Goal: Book appointment/travel/reservation

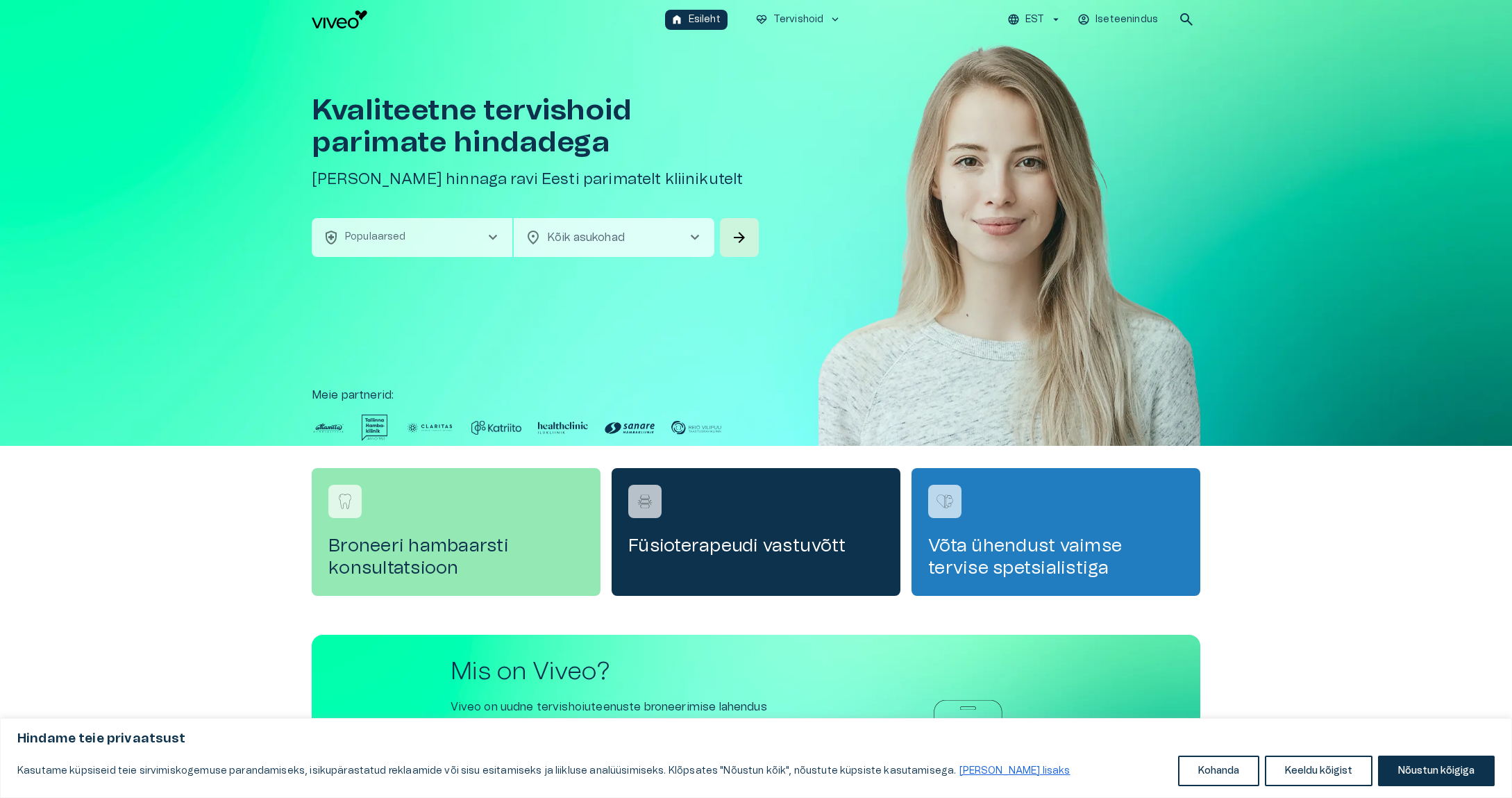
click at [132, 361] on div "Kvaliteetne tervishoid parimate hindadega Broneeri soodsaima hinnaga ravi Eesti…" at bounding box center [756, 242] width 1512 height 407
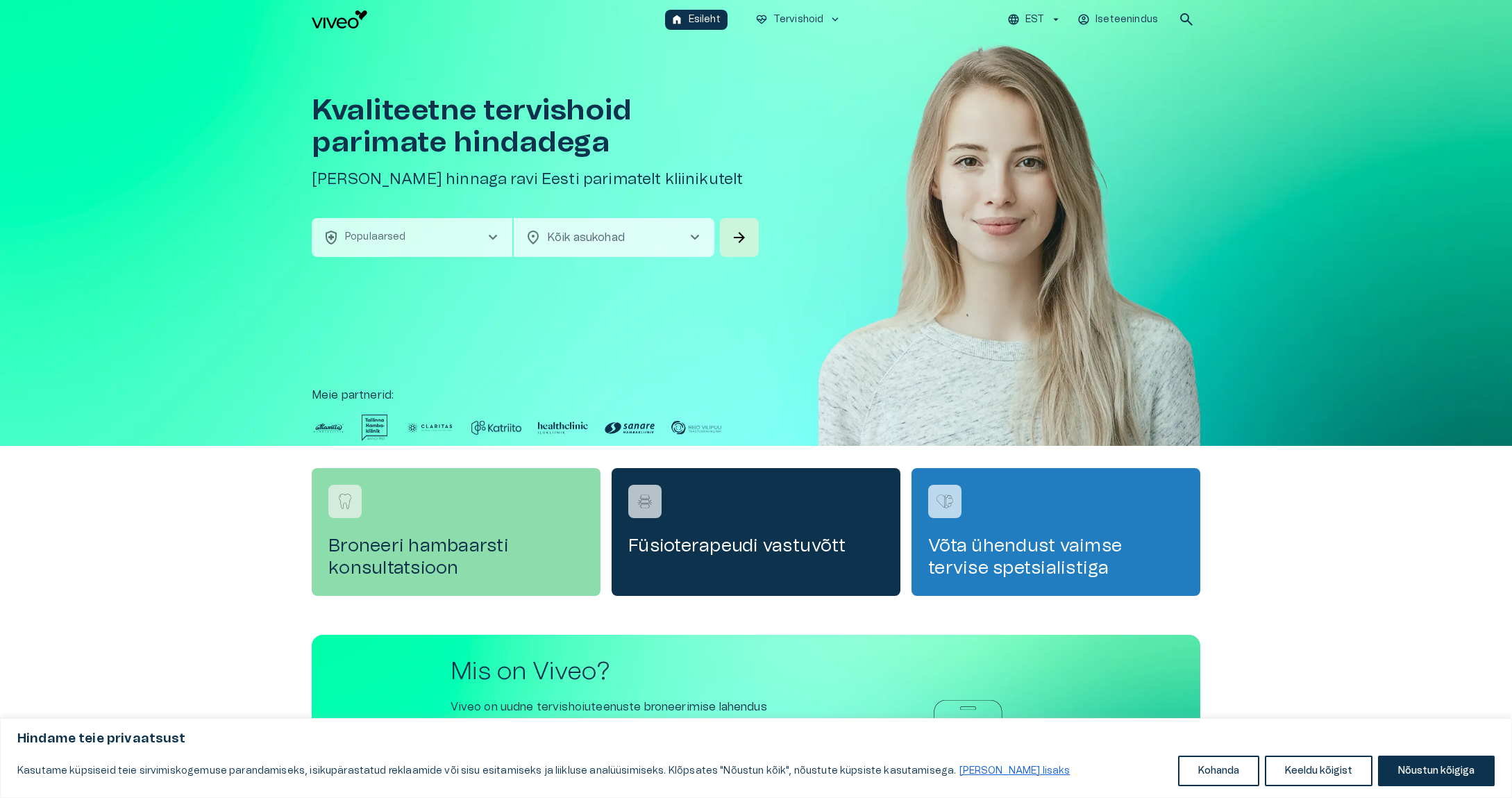
click at [436, 546] on h4 "Broneeri hambaarsti konsultatsioon" at bounding box center [456, 557] width 256 height 44
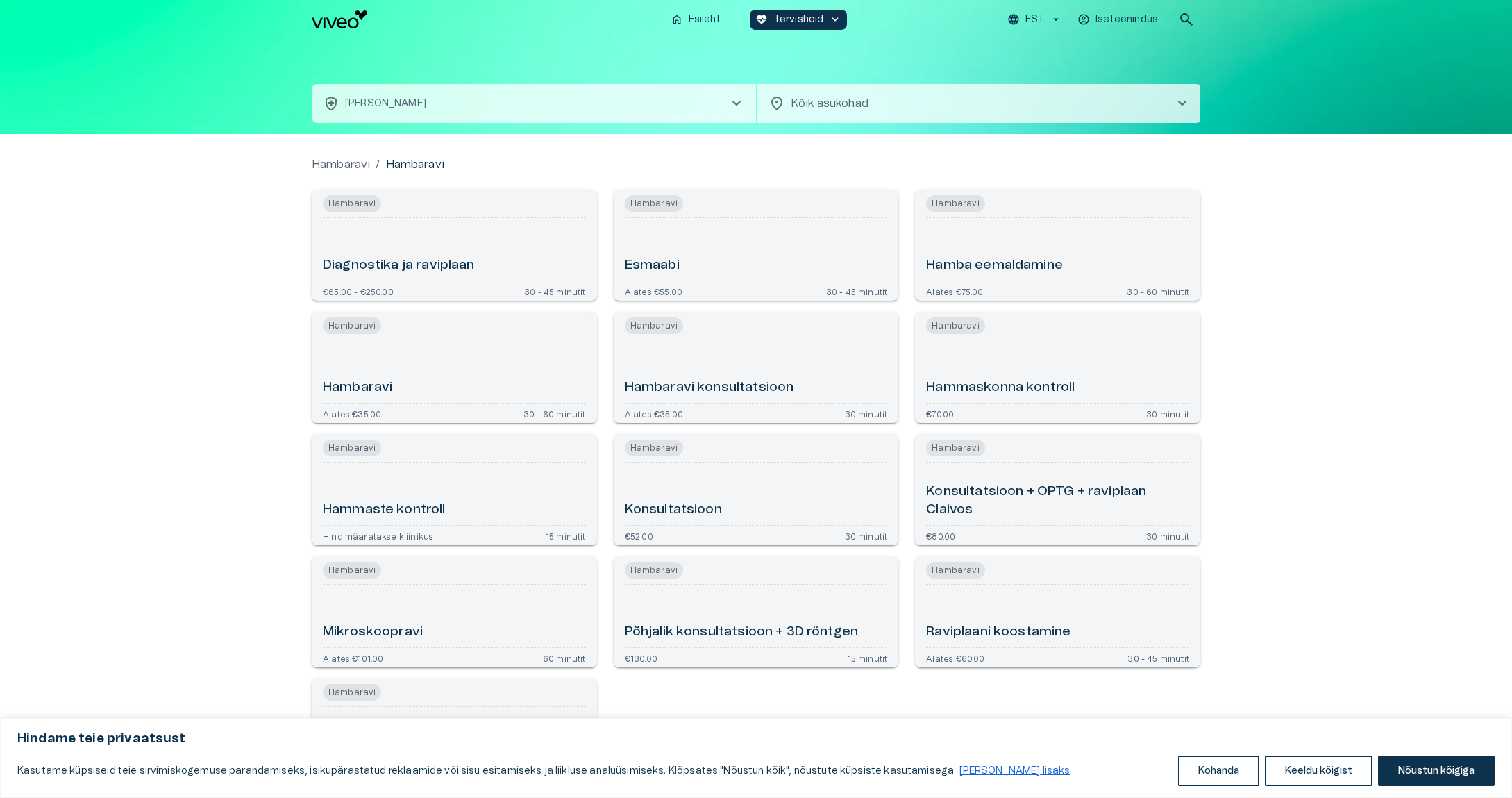
click at [358, 391] on h6 "Hambaravi" at bounding box center [358, 388] width 70 height 19
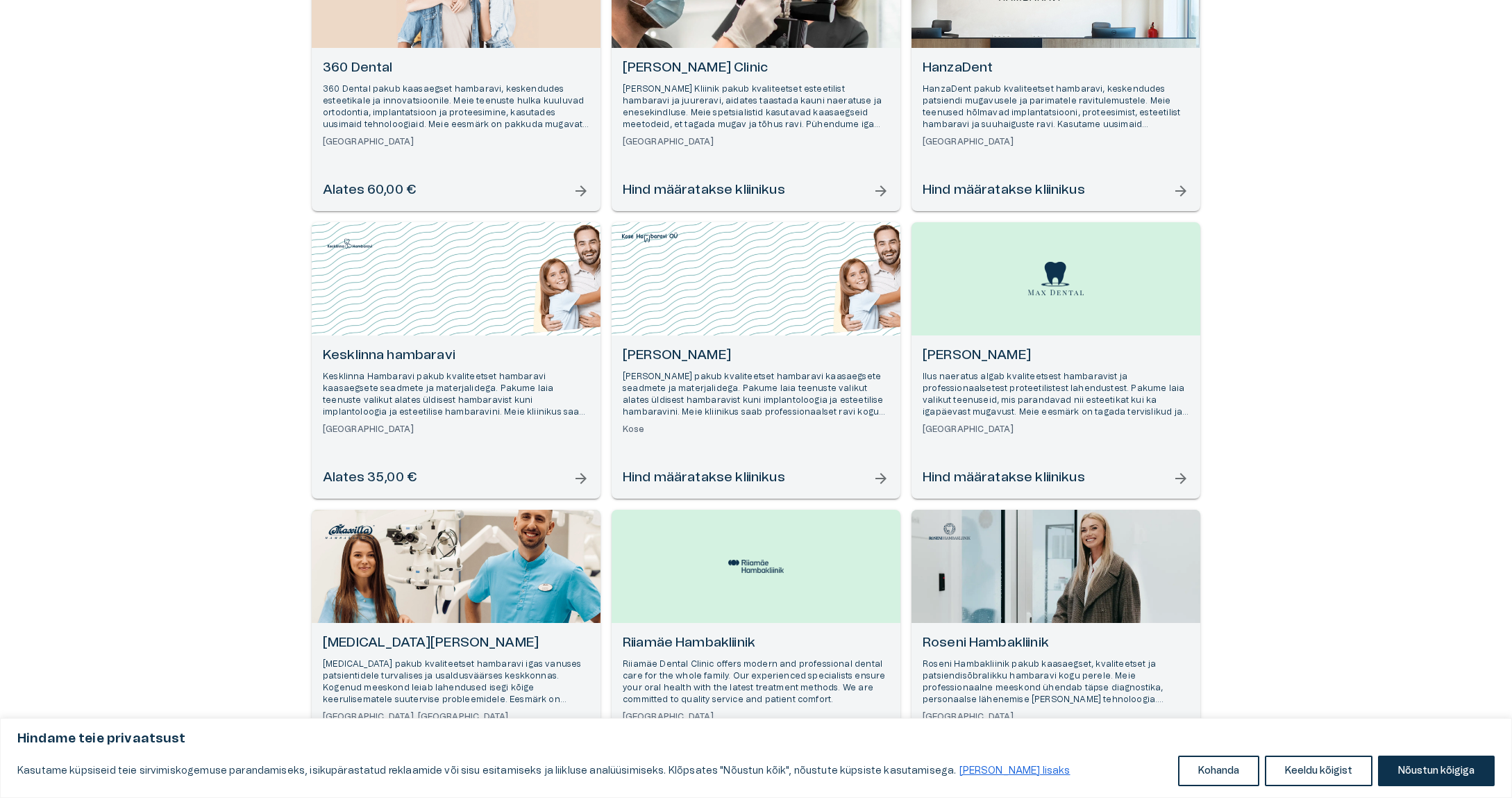
scroll to position [278, 0]
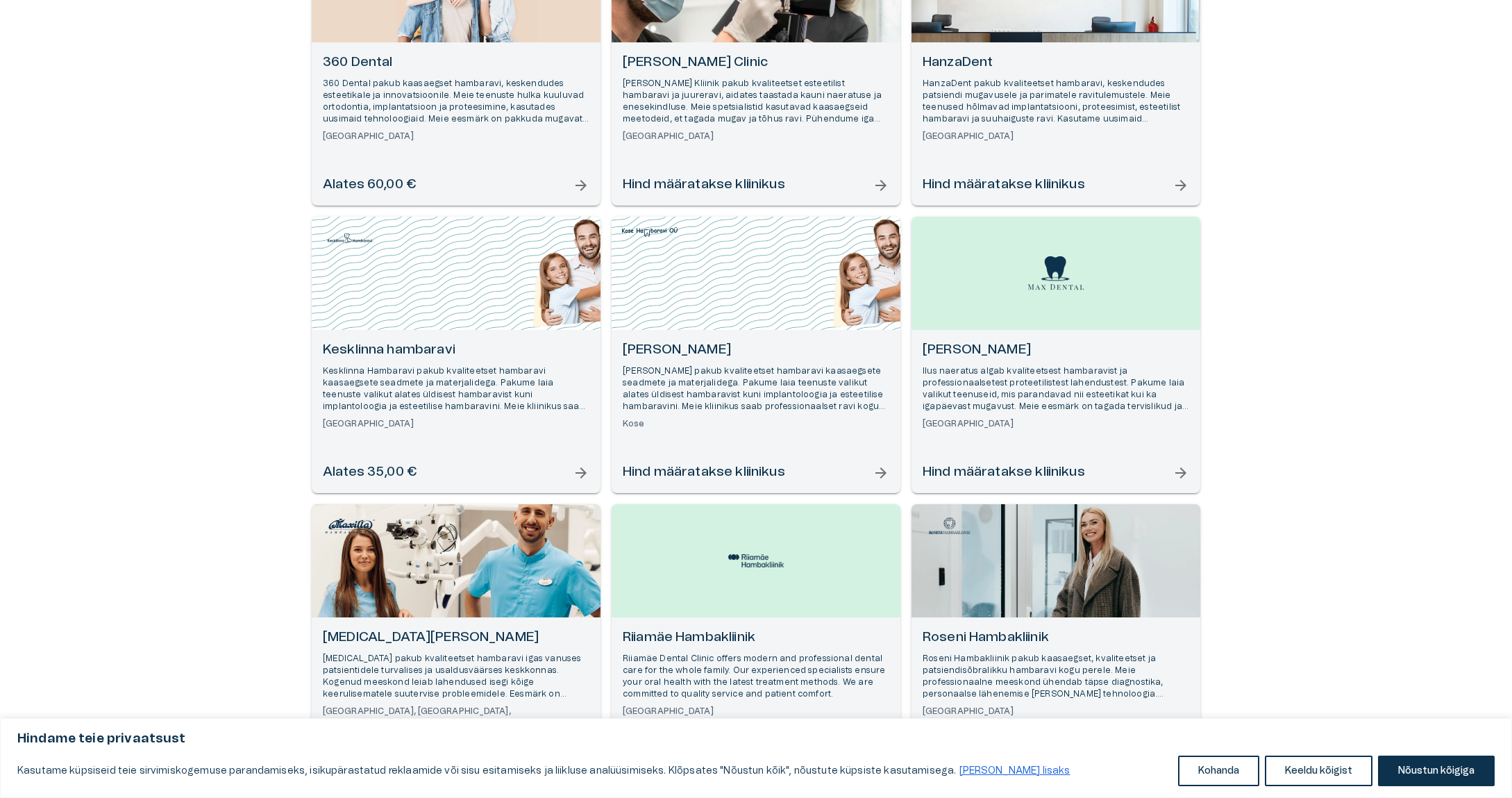
click at [451, 403] on p "Kesklinna Hambaravi pakub kvaliteetset hambaravi kaasaegsete seadmete ja materj…" at bounding box center [456, 389] width 267 height 48
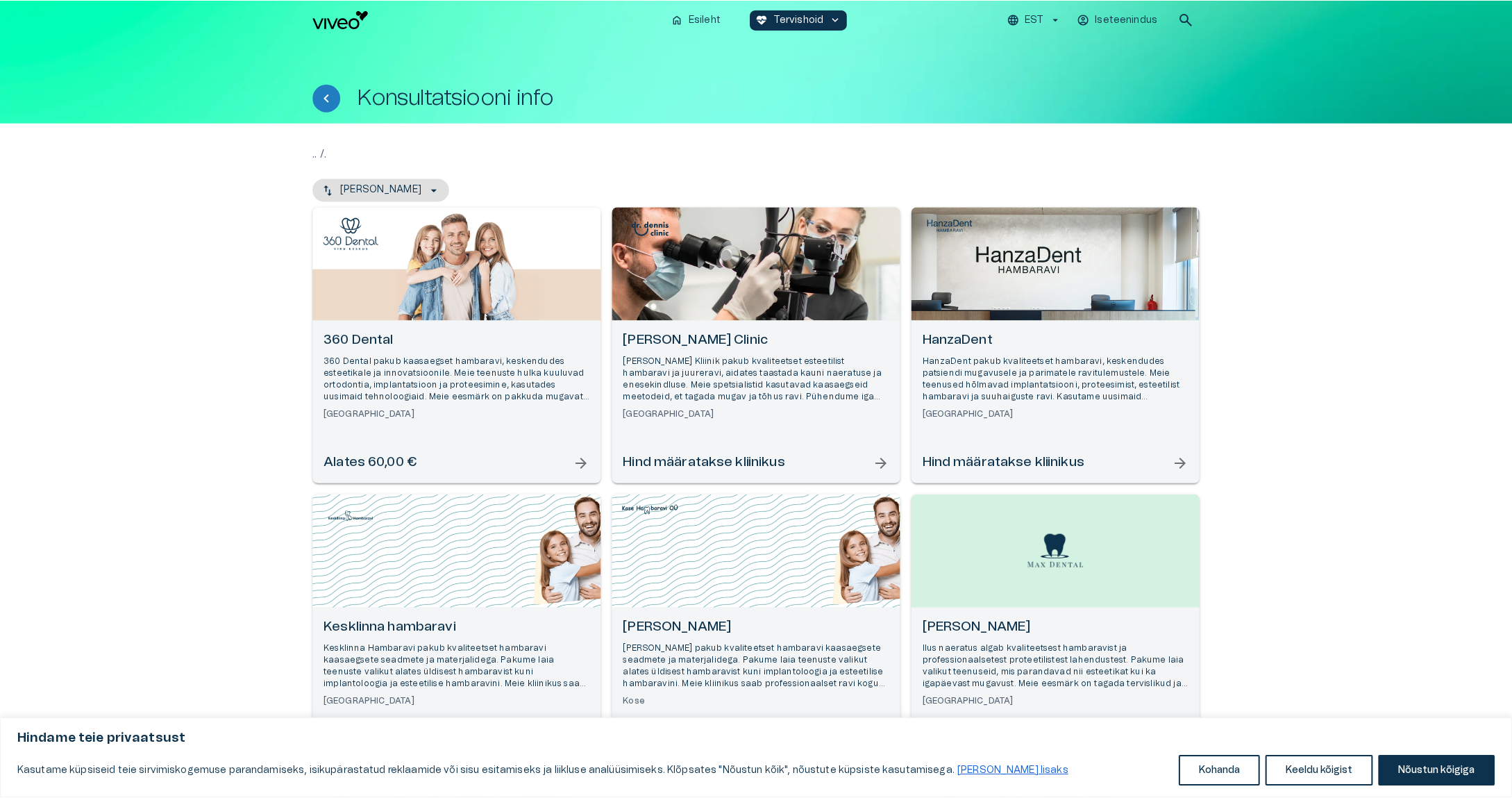
scroll to position [362, 0]
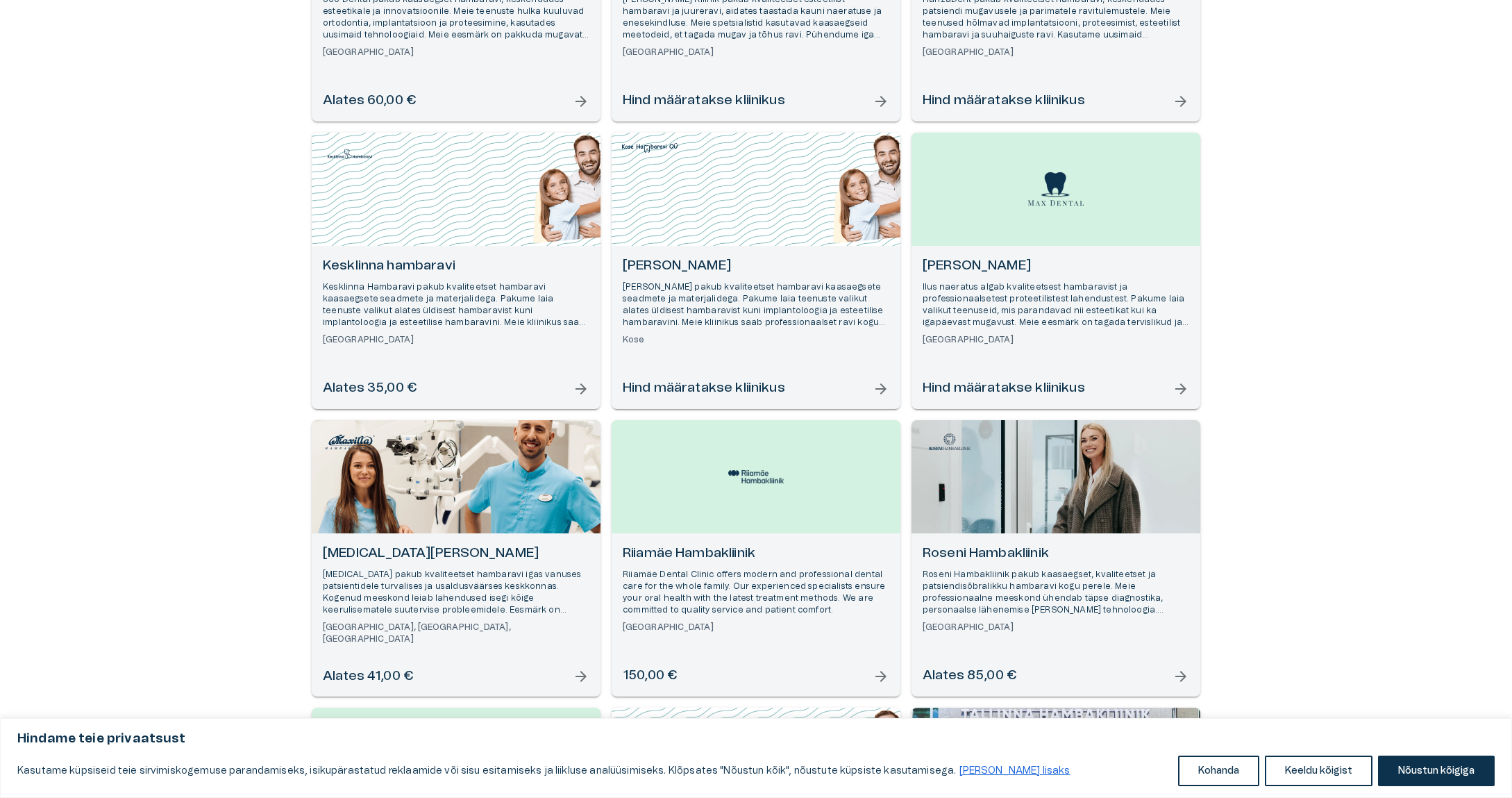
click at [371, 577] on p "[MEDICAL_DATA] pakub kvaliteetset hambaravi igas vanuses patsientidele turvalis…" at bounding box center [456, 592] width 267 height 48
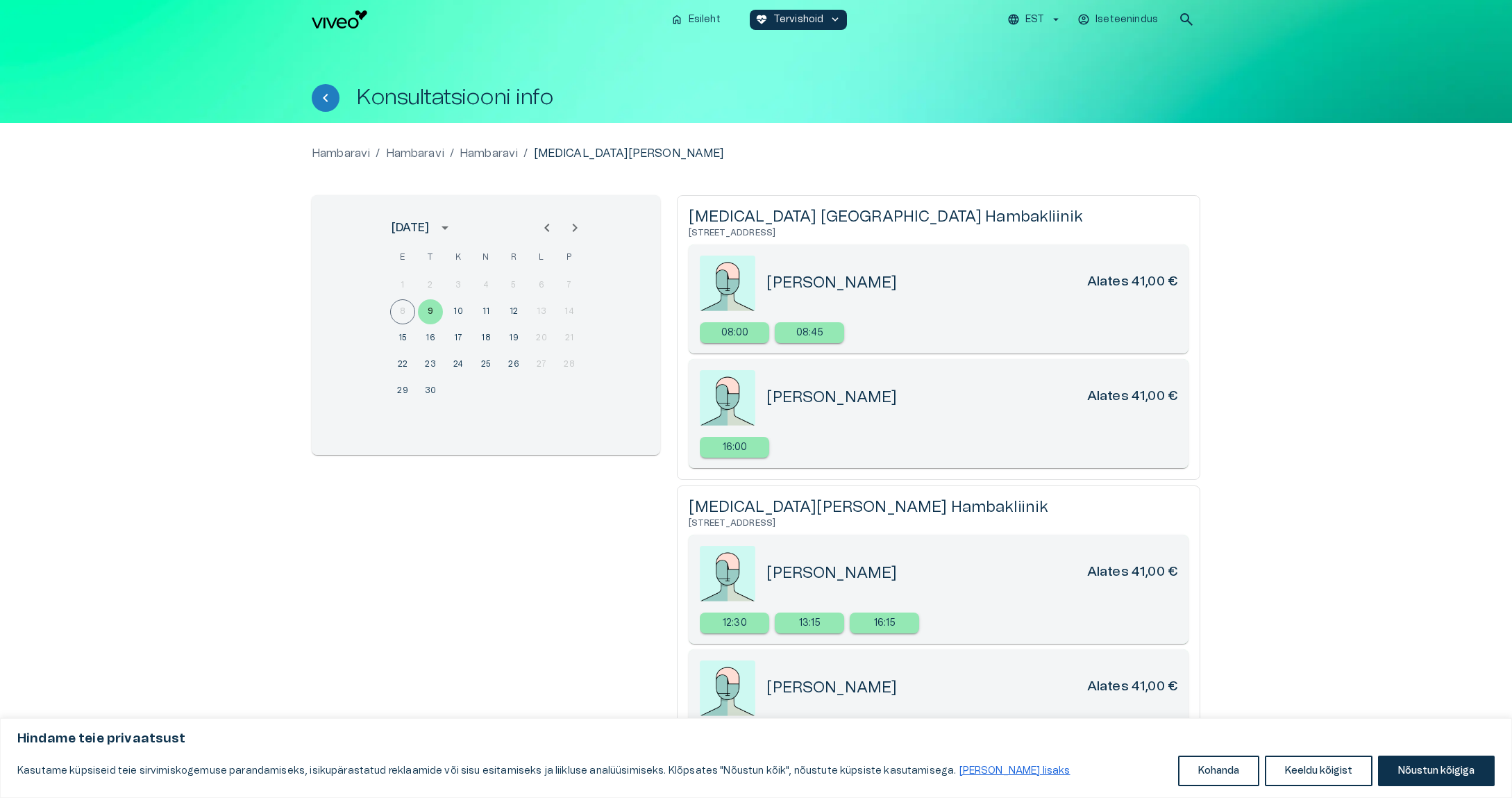
click at [1149, 288] on h6 "Alates 41,00 €" at bounding box center [1132, 283] width 90 height 20
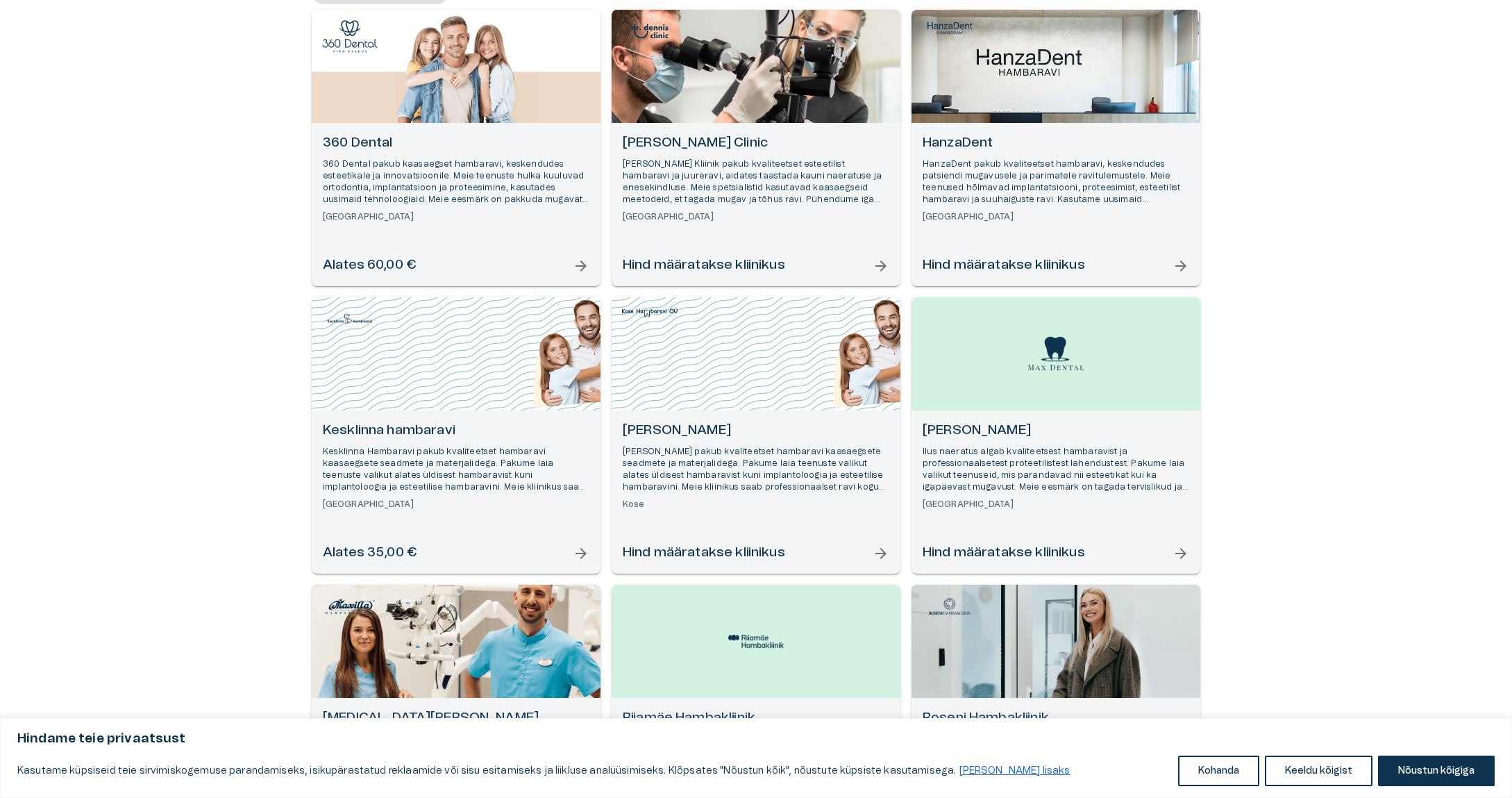
scroll to position [168, 0]
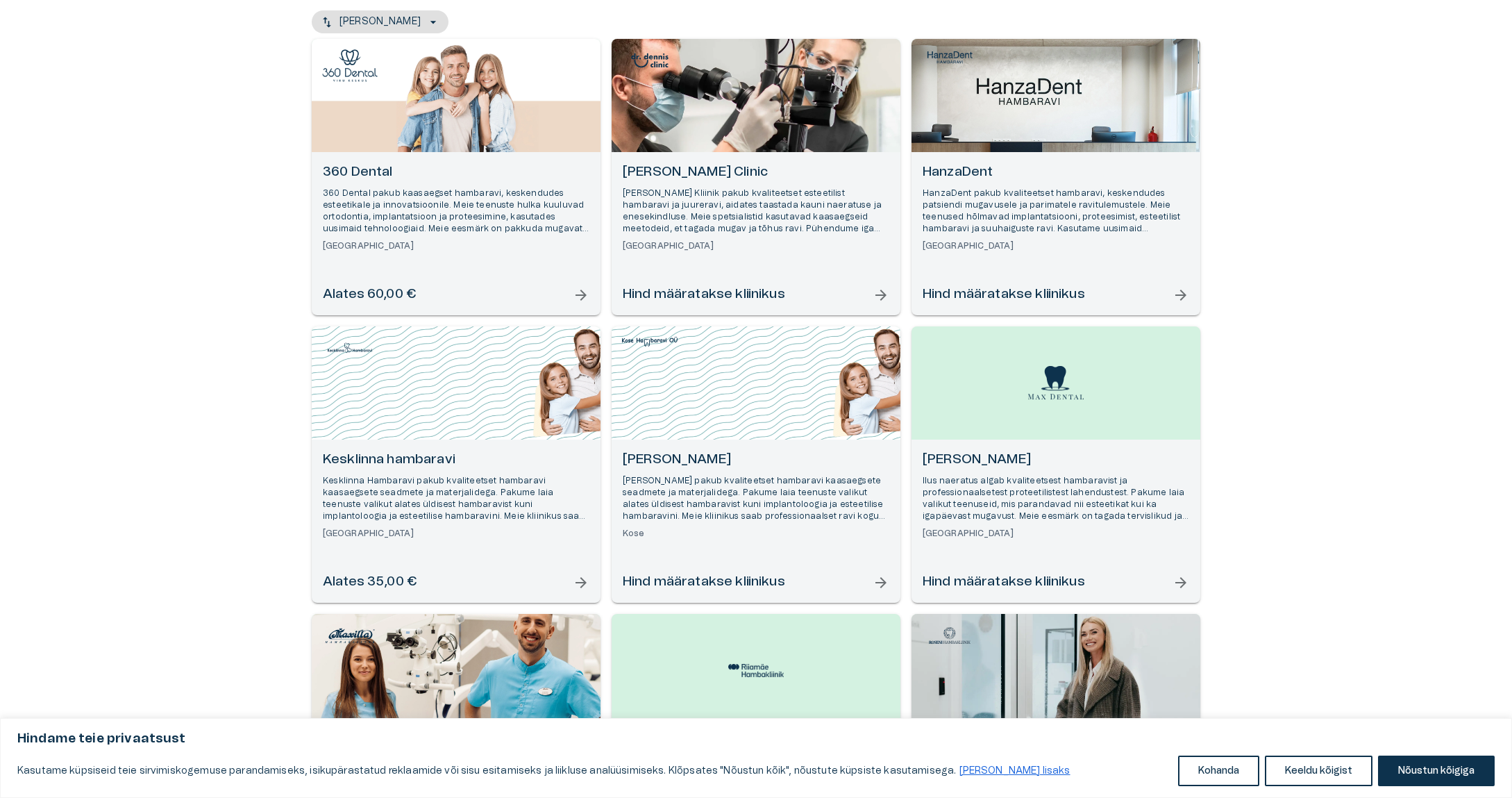
click at [389, 381] on div "Open selected supplier available booking dates" at bounding box center [456, 383] width 289 height 113
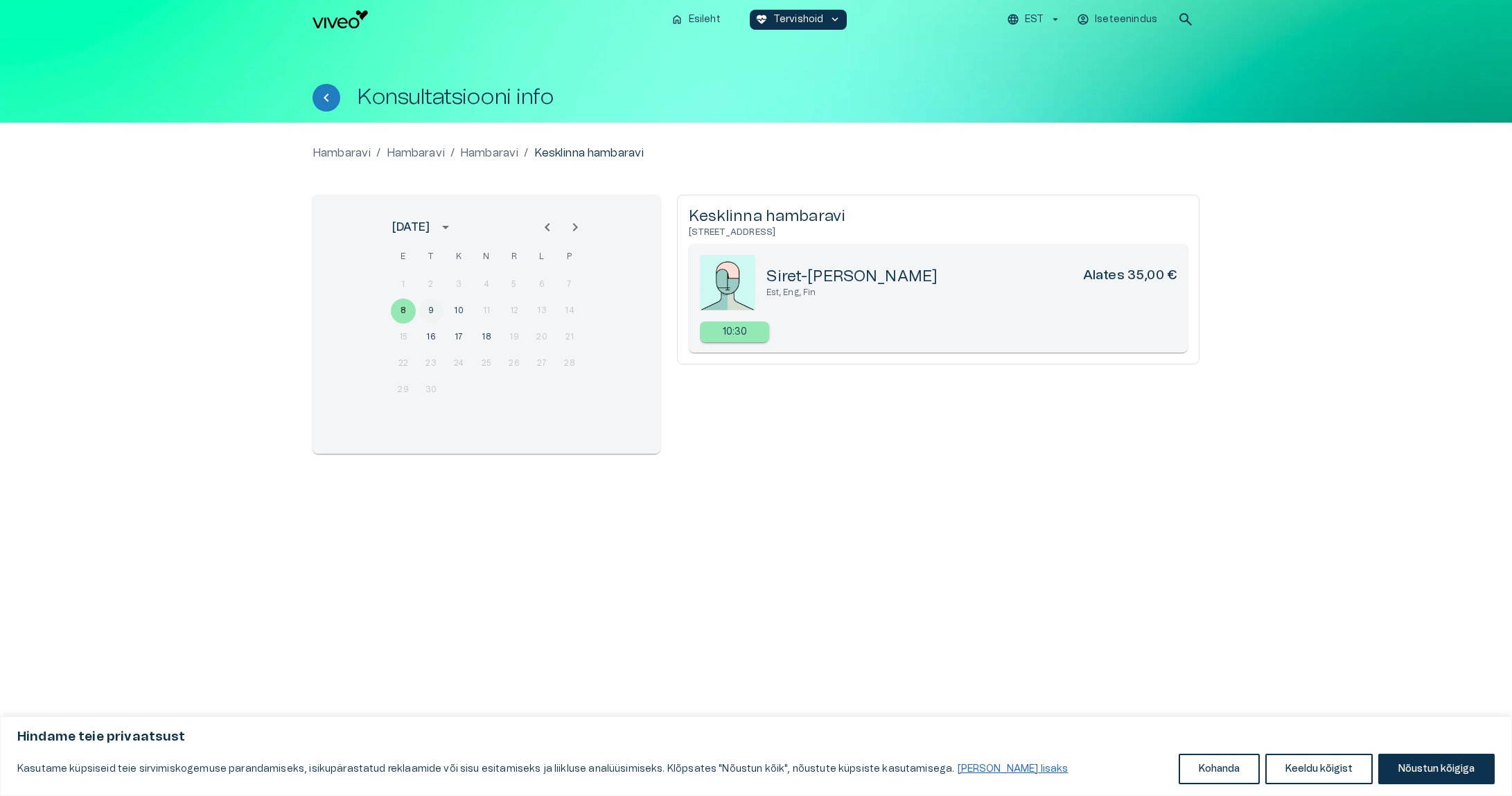
click at [426, 313] on button "9" at bounding box center [431, 311] width 25 height 25
click at [456, 319] on button "10" at bounding box center [458, 311] width 25 height 25
click at [438, 316] on button "9" at bounding box center [431, 311] width 25 height 25
click at [403, 308] on button "8" at bounding box center [403, 311] width 25 height 25
drag, startPoint x: 778, startPoint y: 207, endPoint x: 774, endPoint y: 213, distance: 7.2
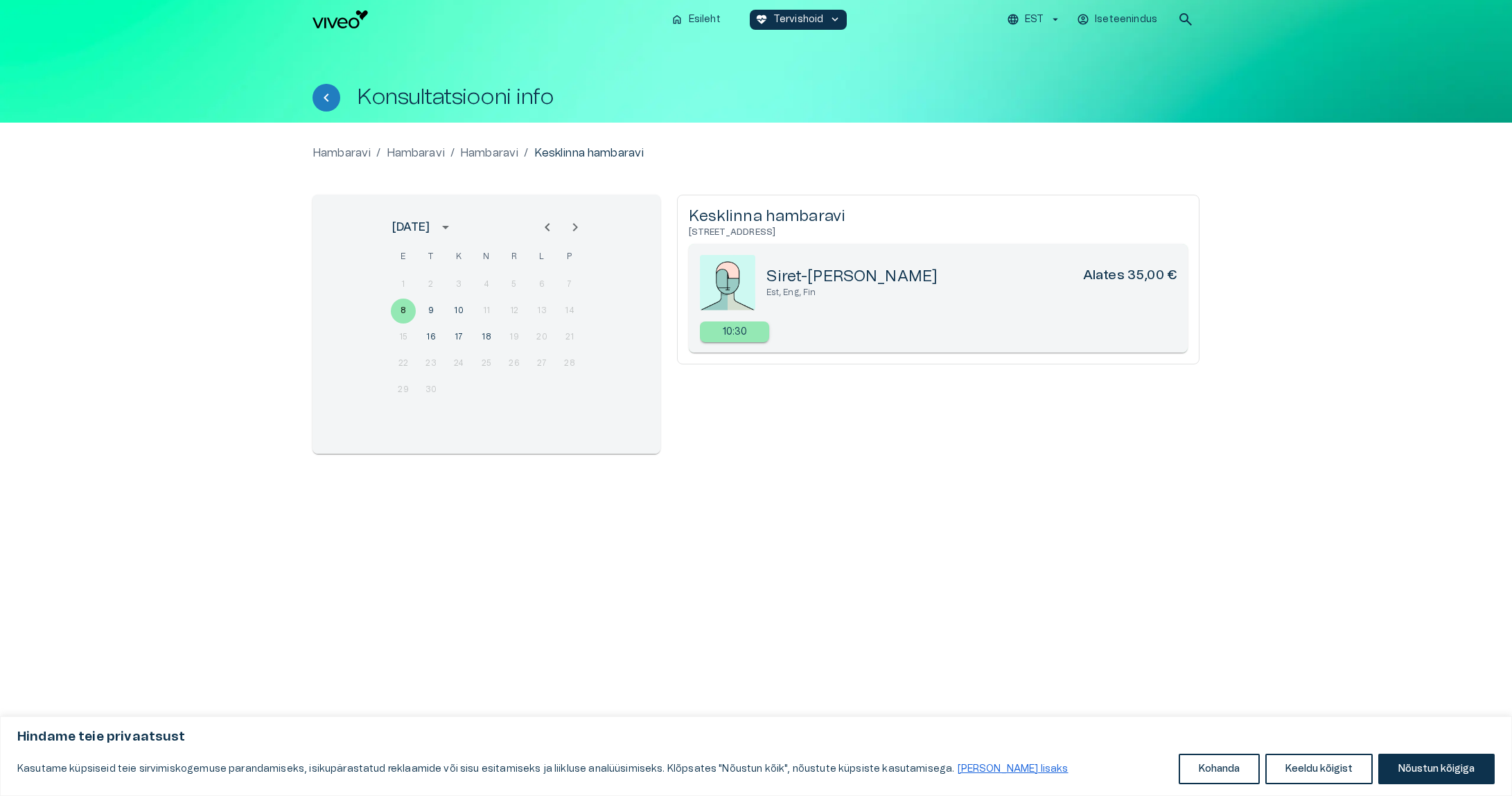
click at [777, 207] on h5 "Kesklinna hambaravi" at bounding box center [938, 217] width 499 height 20
click at [717, 222] on h5 "Kesklinna hambaravi" at bounding box center [938, 217] width 499 height 20
